Goal: Task Accomplishment & Management: Manage account settings

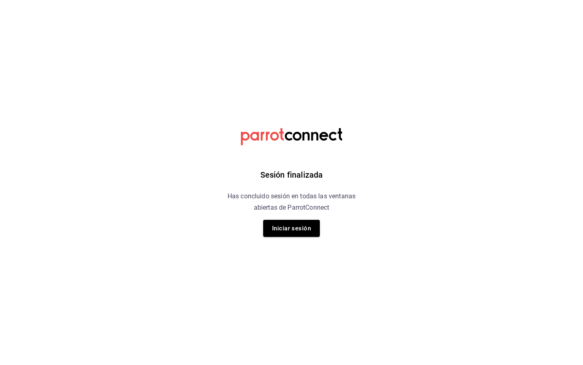
click at [320, 233] on div "Sesión finalizada Has concluido sesión en todas las ventanas abiertas de Parrot…" at bounding box center [292, 182] width 205 height 365
click at [303, 231] on button "Iniciar sesión" at bounding box center [291, 228] width 57 height 17
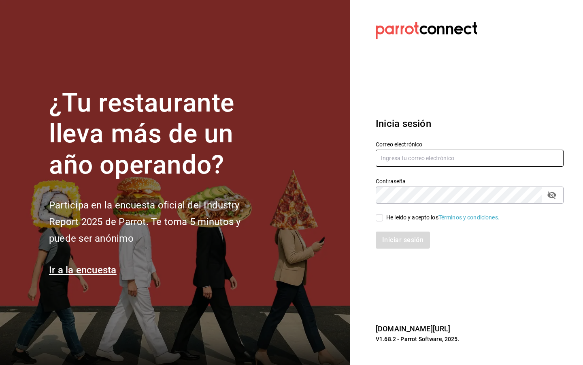
type input "admin@grupoglob.com"
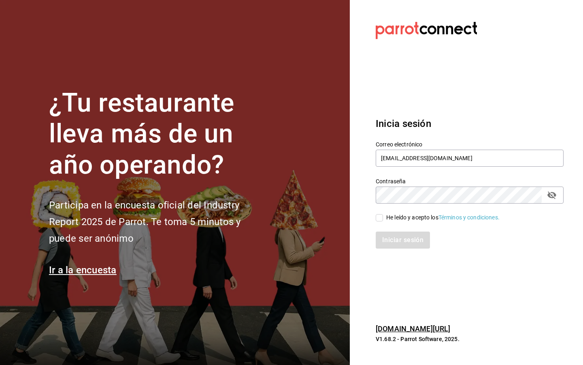
click at [380, 220] on input "He leído y acepto los Términos y condiciones." at bounding box center [379, 217] width 7 height 7
checkbox input "true"
click at [400, 230] on div "Iniciar sesión" at bounding box center [465, 235] width 198 height 27
click at [400, 241] on button "Iniciar sesión" at bounding box center [403, 239] width 55 height 17
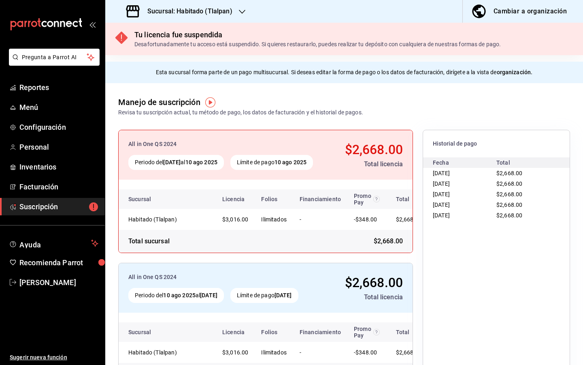
click at [227, 15] on h3 "Sucursal: Habitado (Tlalpan)" at bounding box center [187, 11] width 92 height 10
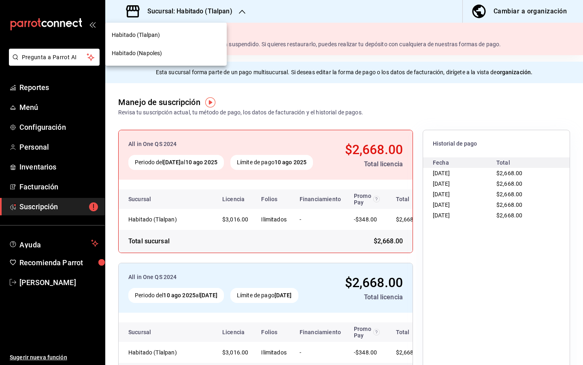
click at [201, 53] on div "Habitado (Napoles)" at bounding box center [166, 53] width 109 height 9
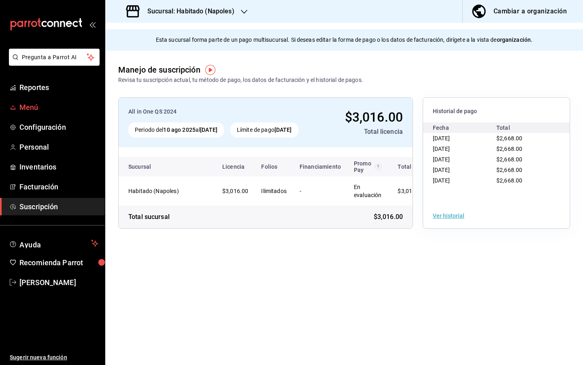
click at [53, 107] on span "Menú" at bounding box center [58, 107] width 79 height 11
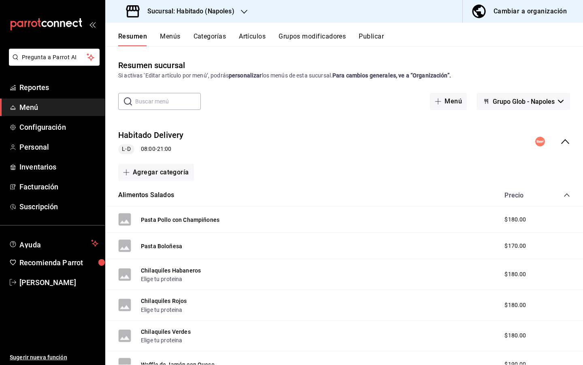
click at [549, 14] on div "Cambiar a organización" at bounding box center [530, 11] width 73 height 11
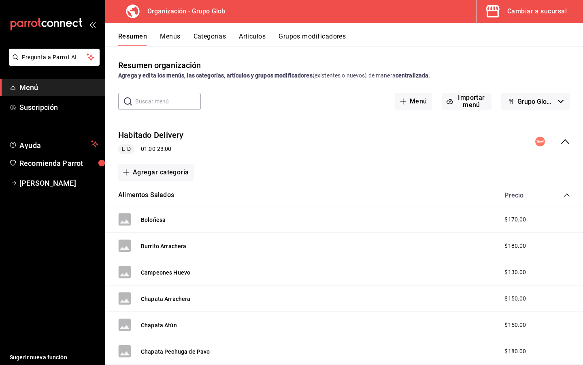
click at [246, 34] on button "Artículos" at bounding box center [252, 39] width 27 height 14
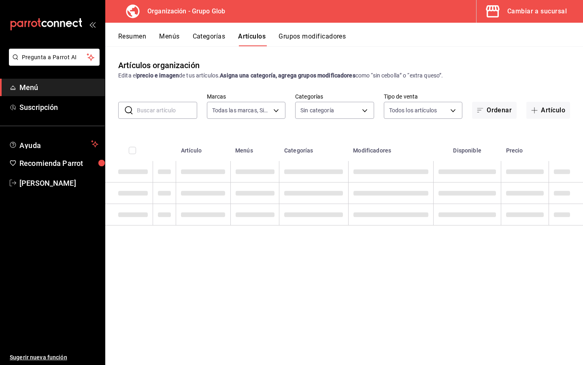
type input "a3502838-dc64-46c1-96be-602ab479b597"
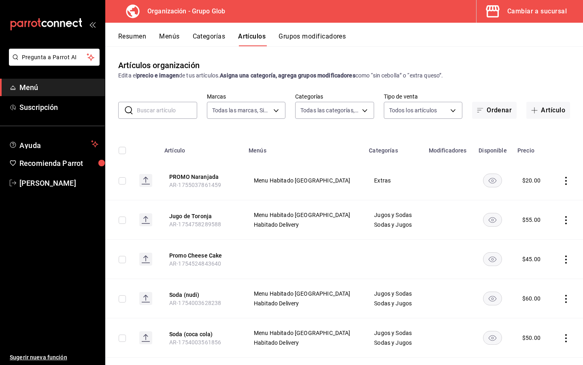
type input "284501bd-9b82-48c6-a3a5-5068f9ff2a80,96c13d06-cb12-4c71-a76e-2f9d1e73500e,8c8dd…"
click at [567, 115] on button "Artículo" at bounding box center [549, 110] width 44 height 17
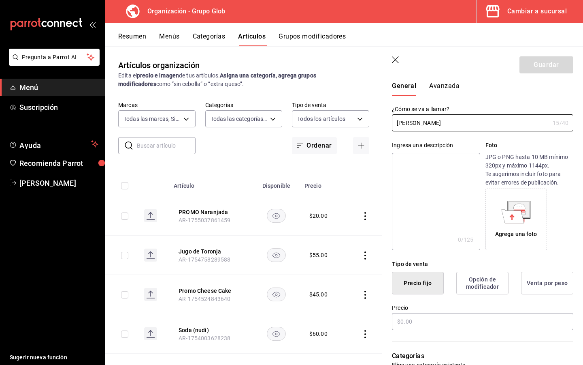
scroll to position [34, 0]
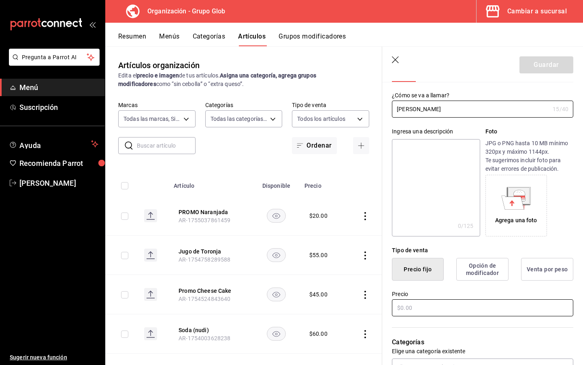
type input "[PERSON_NAME]"
click at [431, 306] on input "text" at bounding box center [483, 307] width 182 height 17
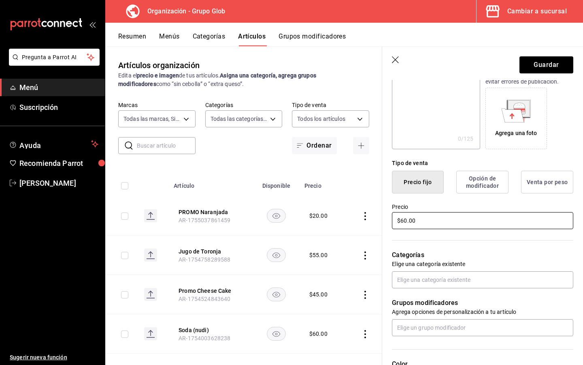
scroll to position [126, 0]
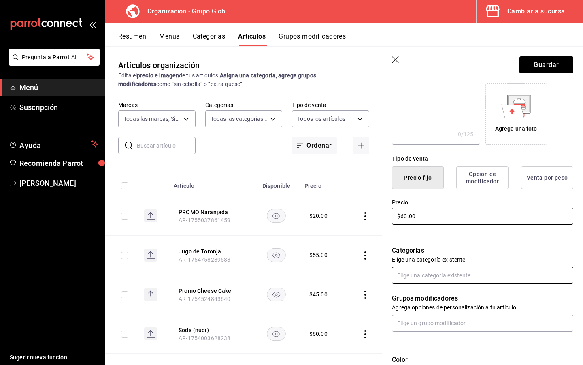
type input "$60.00"
click at [437, 273] on input "text" at bounding box center [483, 275] width 182 height 17
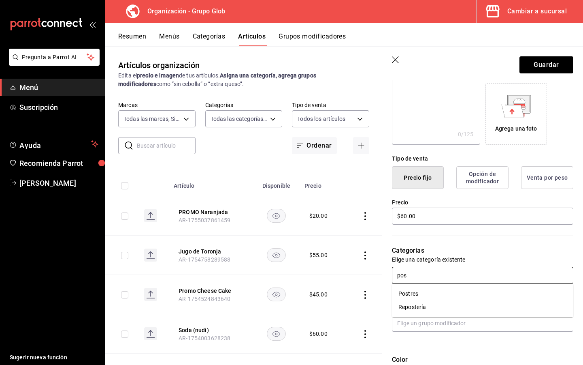
type input "po"
click at [459, 308] on li "Postres" at bounding box center [483, 306] width 182 height 13
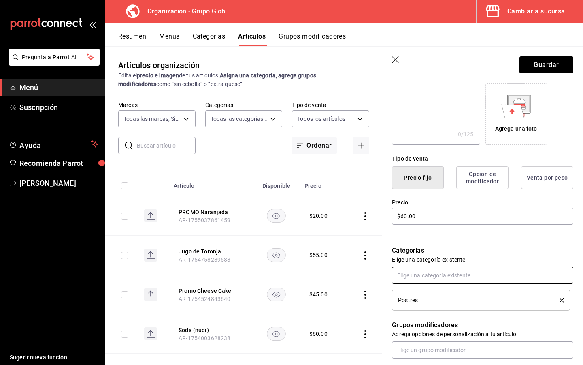
click at [467, 275] on input "text" at bounding box center [483, 275] width 182 height 17
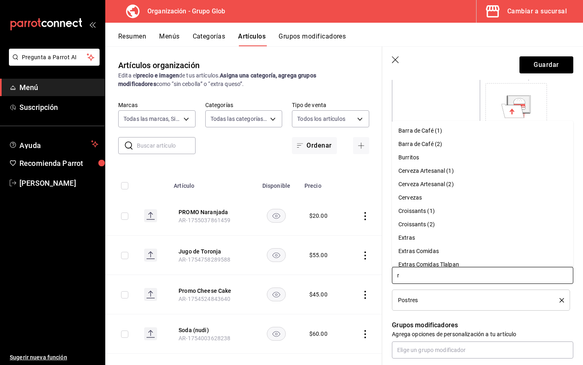
type input "re"
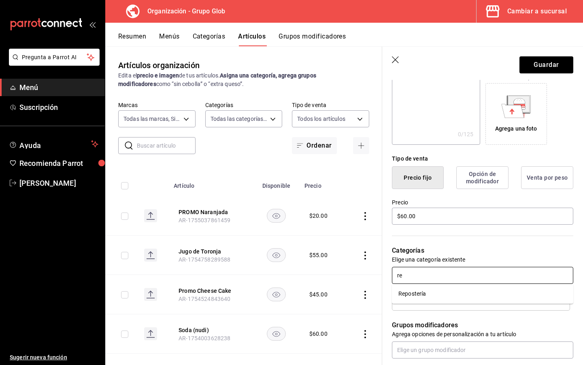
click at [420, 290] on li "Repostería" at bounding box center [483, 293] width 182 height 13
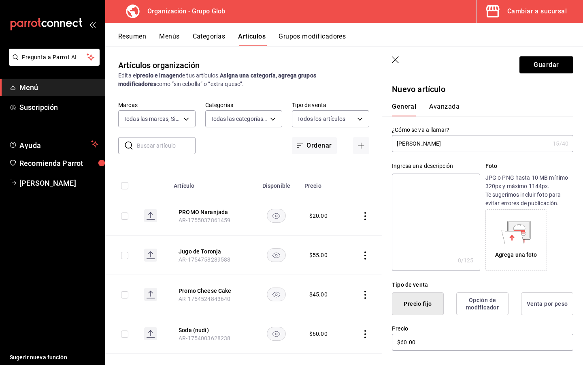
scroll to position [0, 0]
click at [556, 70] on button "Guardar" at bounding box center [547, 64] width 54 height 17
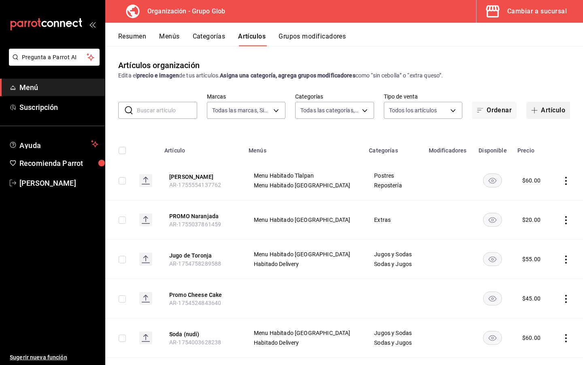
click at [550, 109] on button "Artículo" at bounding box center [549, 110] width 44 height 17
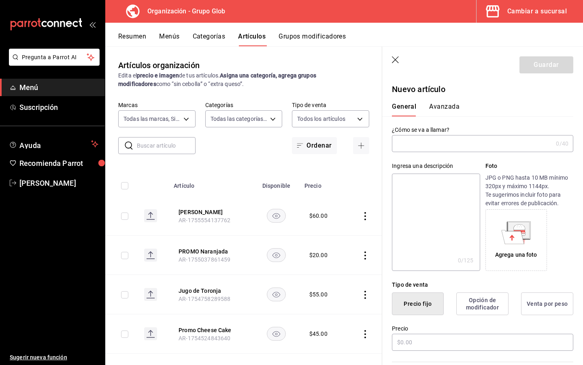
click at [452, 141] on input "text" at bounding box center [472, 143] width 161 height 16
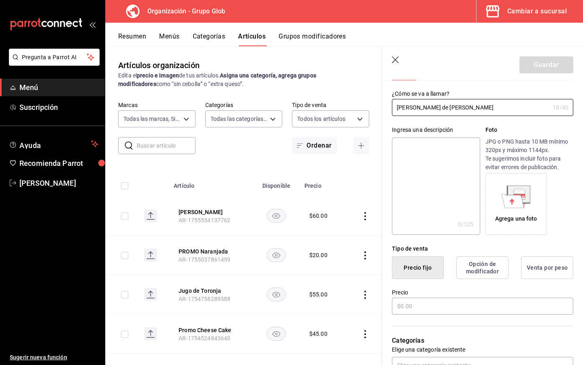
scroll to position [36, 0]
type input "[PERSON_NAME] de [PERSON_NAME]"
click at [431, 303] on input "text" at bounding box center [483, 305] width 182 height 17
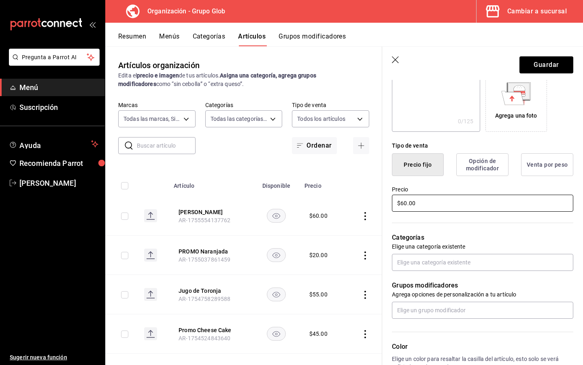
scroll to position [165, 0]
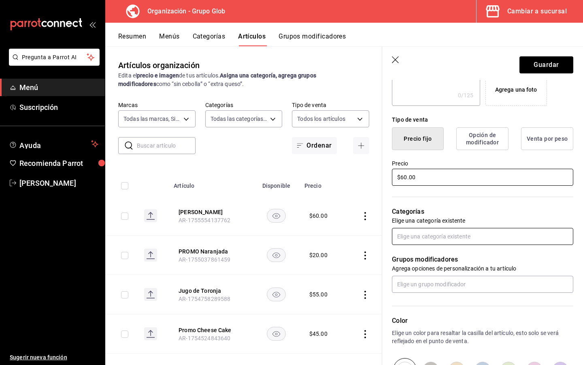
type input "$60.00"
click at [466, 237] on input "text" at bounding box center [483, 236] width 182 height 17
type input "postre"
click at [432, 252] on li "Postres" at bounding box center [483, 254] width 182 height 13
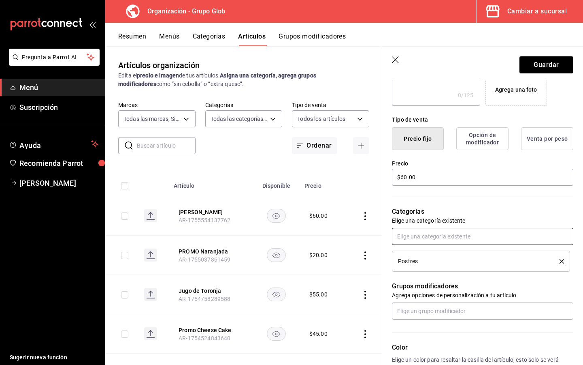
click at [437, 231] on input "text" at bounding box center [483, 236] width 182 height 17
type input "repo"
click at [431, 257] on li "Repostería" at bounding box center [483, 254] width 182 height 13
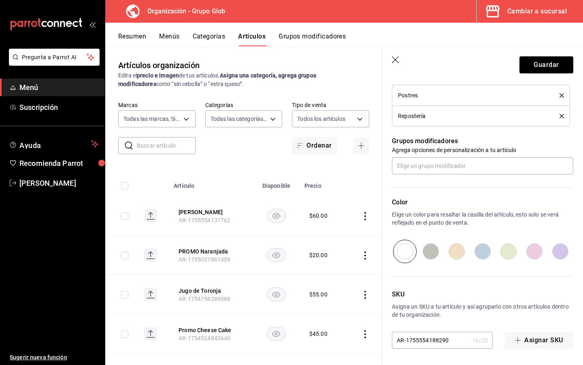
scroll to position [331, 0]
click at [552, 63] on button "Guardar" at bounding box center [547, 64] width 54 height 17
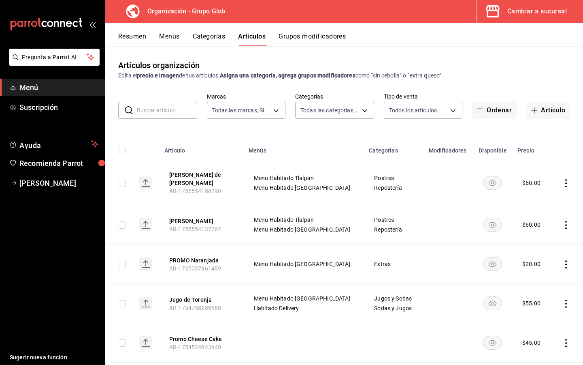
click at [175, 39] on button "Menús" at bounding box center [169, 39] width 20 height 14
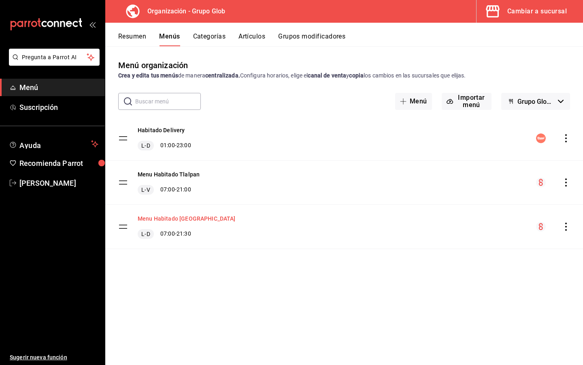
click at [188, 218] on button "Menu Habitado [GEOGRAPHIC_DATA]" at bounding box center [187, 218] width 98 height 8
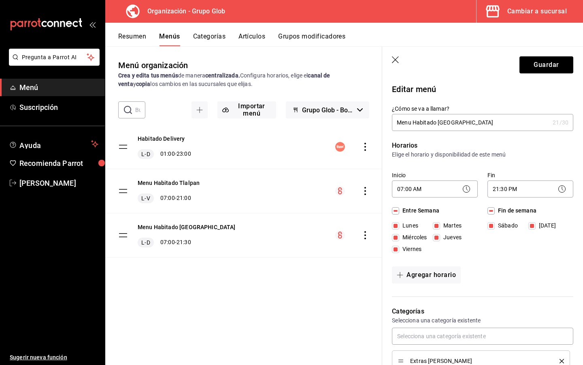
click at [396, 56] on header "Guardar" at bounding box center [482, 63] width 201 height 33
click at [353, 266] on div "Habitado Delivery L-D 01:00 - 23:00 Menu Habitado Tlalpan L-V 07:00 - 21:00 Men…" at bounding box center [243, 202] width 277 height 155
click at [362, 238] on icon "actions" at bounding box center [365, 235] width 8 height 8
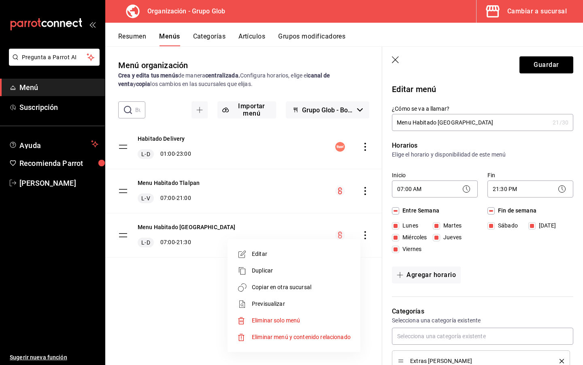
click at [303, 290] on span "Copiar en otra sucursal" at bounding box center [301, 287] width 99 height 9
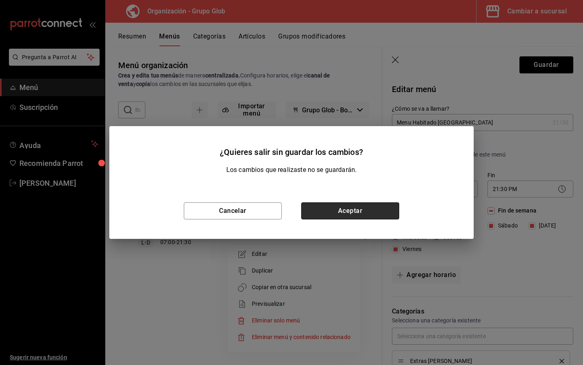
click at [378, 216] on button "Aceptar" at bounding box center [350, 210] width 98 height 17
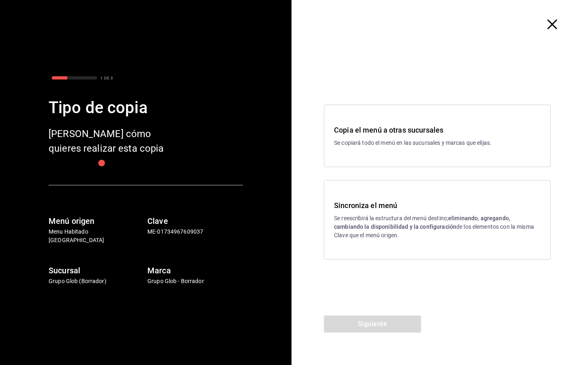
click at [378, 216] on p "Se reescribirá la estructura del menú destino; eliminando, agregando, cambiando…" at bounding box center [437, 227] width 207 height 26
click at [395, 323] on button "Siguiente" at bounding box center [372, 323] width 97 height 17
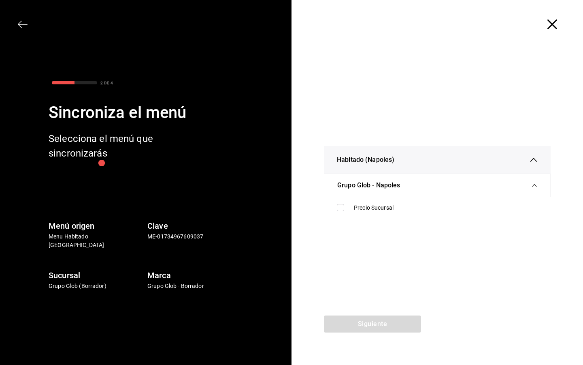
click at [406, 186] on div "Grupo Glob - Napoles" at bounding box center [437, 185] width 200 height 23
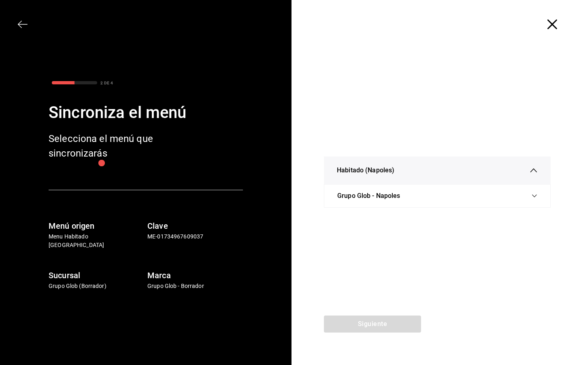
click at [399, 198] on span "Grupo Glob - Napoles" at bounding box center [368, 196] width 63 height 10
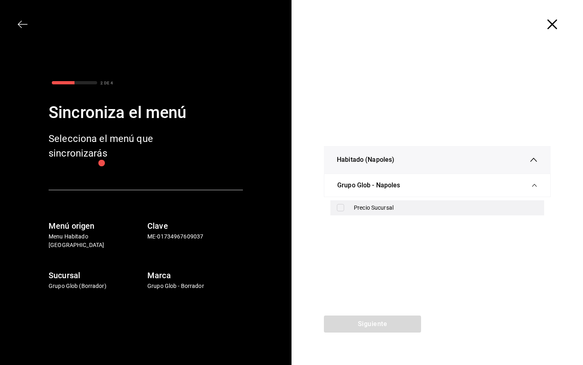
click at [348, 209] on div "Precio Sucursal" at bounding box center [438, 207] width 214 height 15
checkbox input "true"
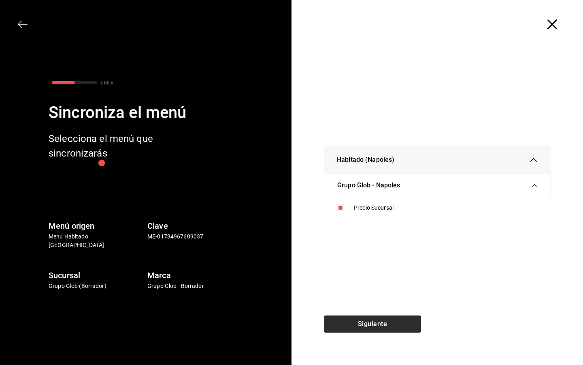
click at [369, 325] on button "Siguiente" at bounding box center [372, 323] width 97 height 17
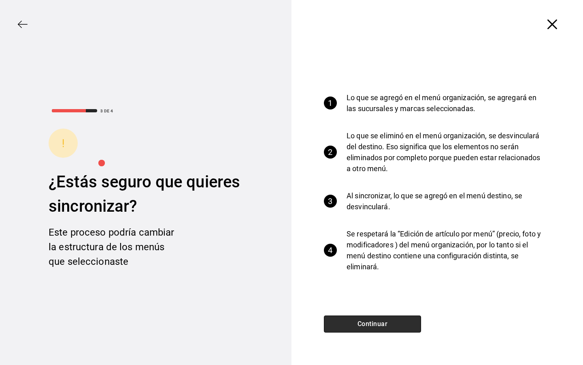
click at [369, 325] on button "Continuar" at bounding box center [372, 323] width 97 height 17
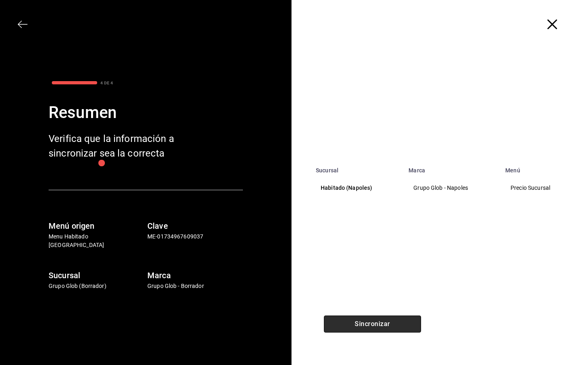
click at [359, 319] on button "Sincronizar" at bounding box center [372, 323] width 97 height 17
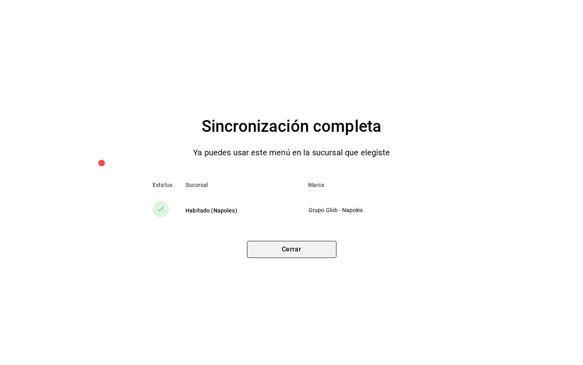
click at [314, 254] on button "Cerrar" at bounding box center [292, 249] width 90 height 17
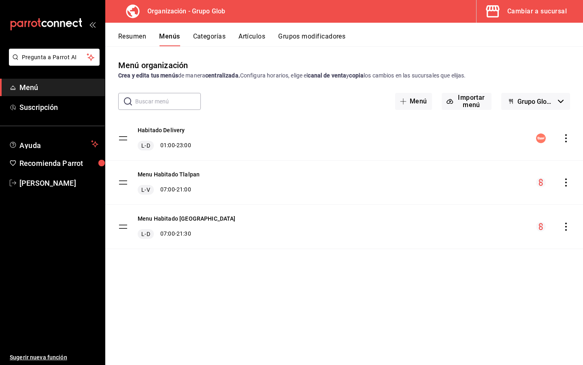
click at [263, 32] on div "Resumen Menús Categorías Artículos Grupos modificadores" at bounding box center [344, 34] width 478 height 23
click at [258, 38] on button "Artículos" at bounding box center [252, 39] width 27 height 14
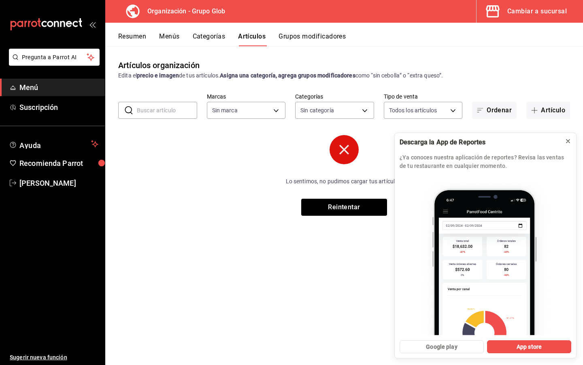
click at [568, 138] on icon at bounding box center [568, 141] width 6 height 6
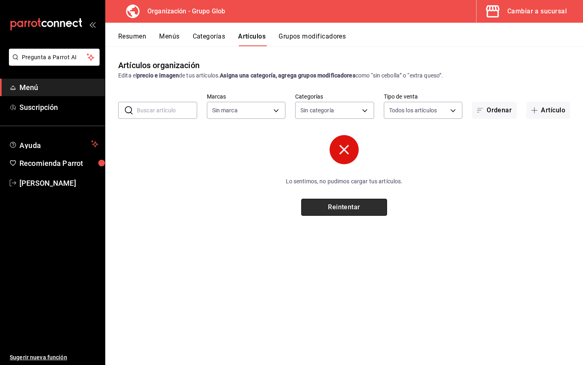
click at [367, 209] on button "Reintentar" at bounding box center [344, 207] width 86 height 17
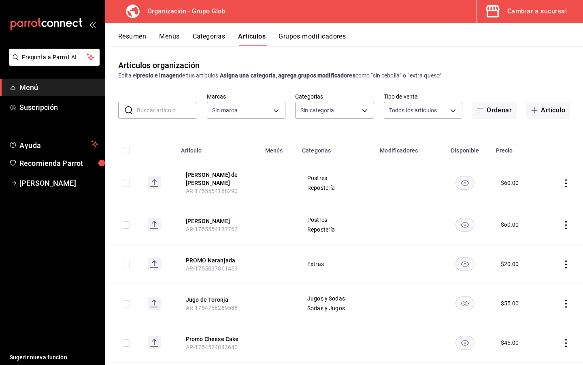
click at [565, 180] on icon "actions" at bounding box center [566, 183] width 8 height 8
click at [547, 203] on span "Editar" at bounding box center [542, 199] width 21 height 9
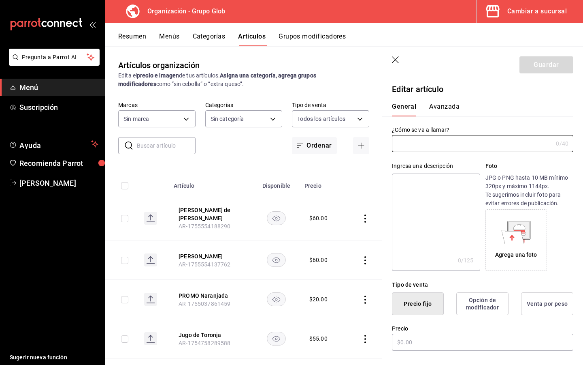
type input "[PERSON_NAME] de [PERSON_NAME]"
type input "$60.00"
type input "AR-1755554188290"
click at [404, 145] on input "[PERSON_NAME] de [PERSON_NAME]" at bounding box center [471, 143] width 158 height 16
click at [472, 139] on input "Pastel de Vainilla" at bounding box center [471, 143] width 158 height 16
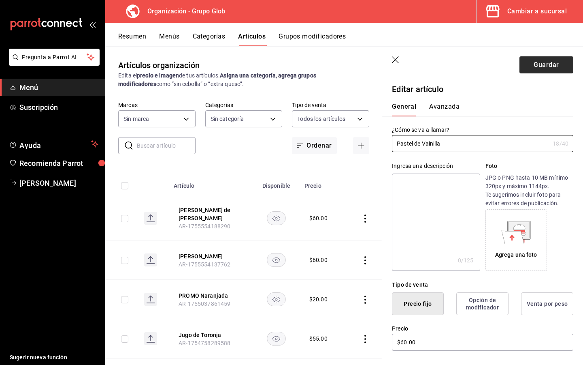
type input "Pastel de Vainilla"
click at [556, 66] on button "Guardar" at bounding box center [547, 64] width 54 height 17
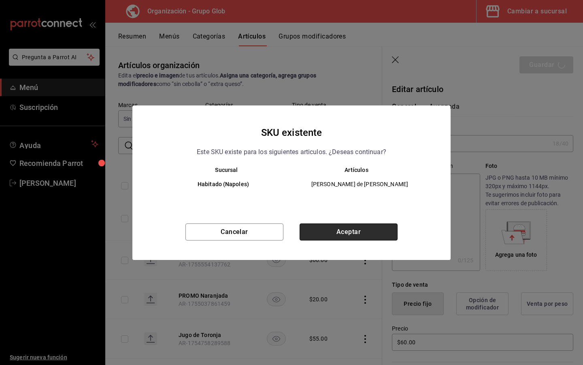
click at [368, 231] on button "Aceptar" at bounding box center [349, 231] width 98 height 17
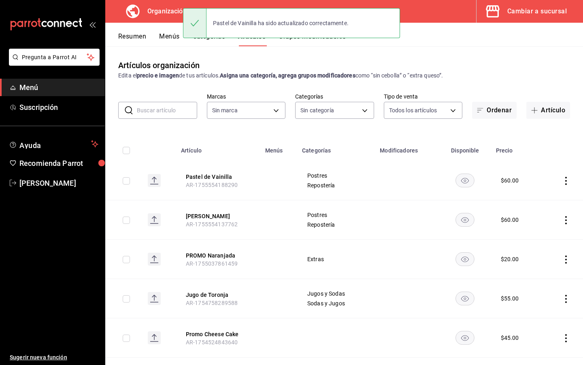
click at [167, 33] on button "Menús" at bounding box center [169, 39] width 20 height 14
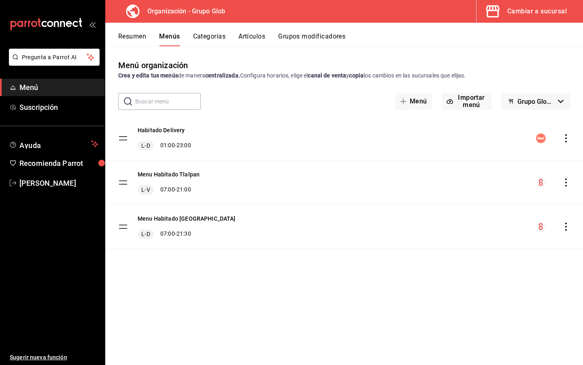
click at [566, 228] on icon "actions" at bounding box center [566, 226] width 8 height 8
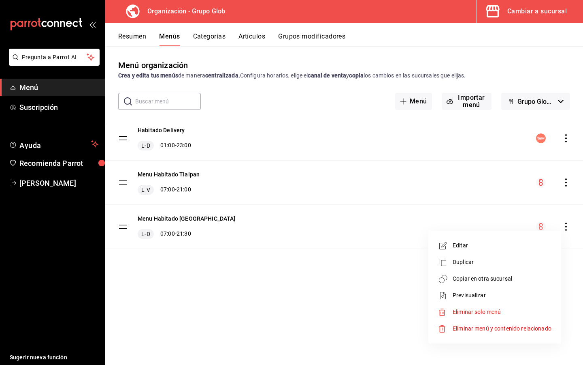
click at [515, 282] on span "Copiar en otra sucursal" at bounding box center [502, 278] width 99 height 9
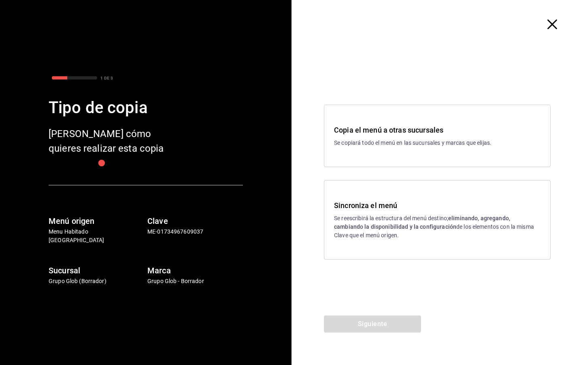
click at [478, 254] on div "Sincroniza el menú Se reescribirá la estructura del menú destino; eliminando, a…" at bounding box center [437, 219] width 227 height 79
click at [393, 322] on button "Siguiente" at bounding box center [372, 323] width 97 height 17
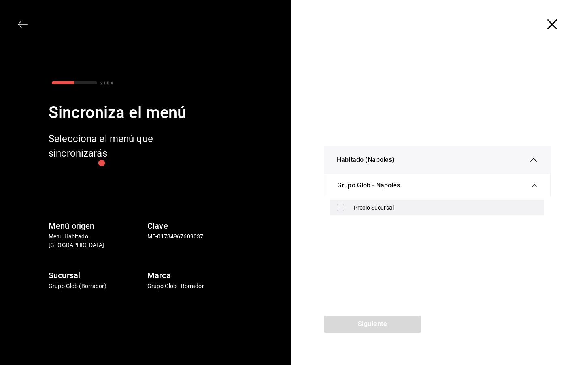
click at [378, 203] on div "Precio Sucursal" at bounding box center [438, 207] width 214 height 15
checkbox input "true"
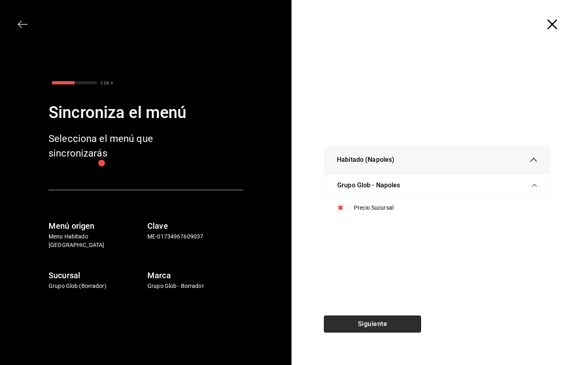
click at [384, 322] on button "Siguiente" at bounding box center [372, 323] width 97 height 17
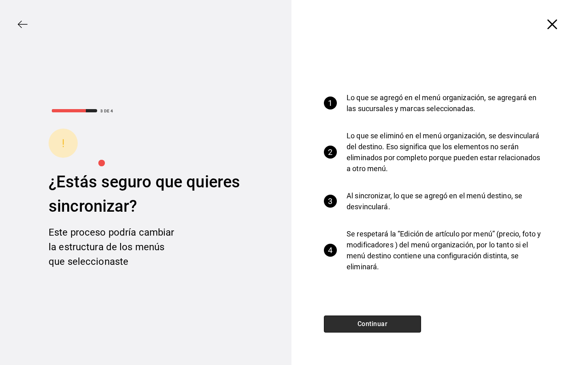
click at [384, 322] on button "Continuar" at bounding box center [372, 323] width 97 height 17
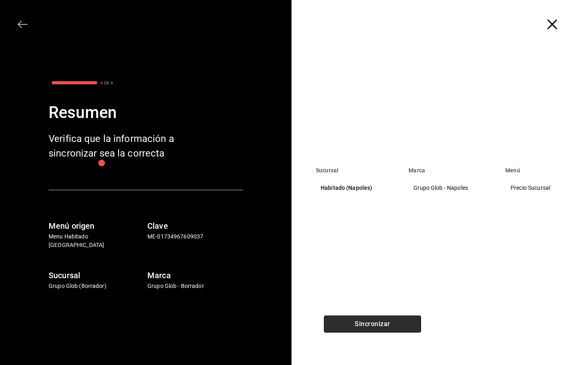
click at [384, 322] on button "Sincronizar" at bounding box center [372, 323] width 97 height 17
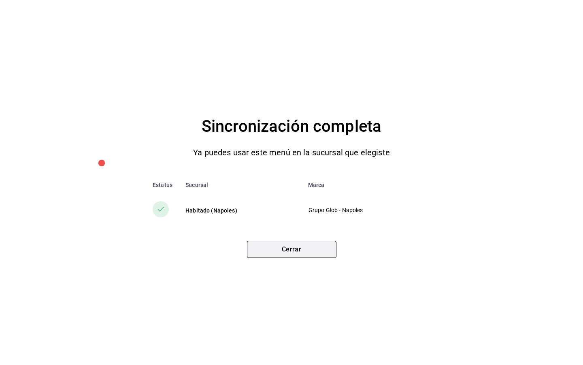
click at [303, 249] on button "Cerrar" at bounding box center [292, 249] width 90 height 17
